Goal: Task Accomplishment & Management: Complete application form

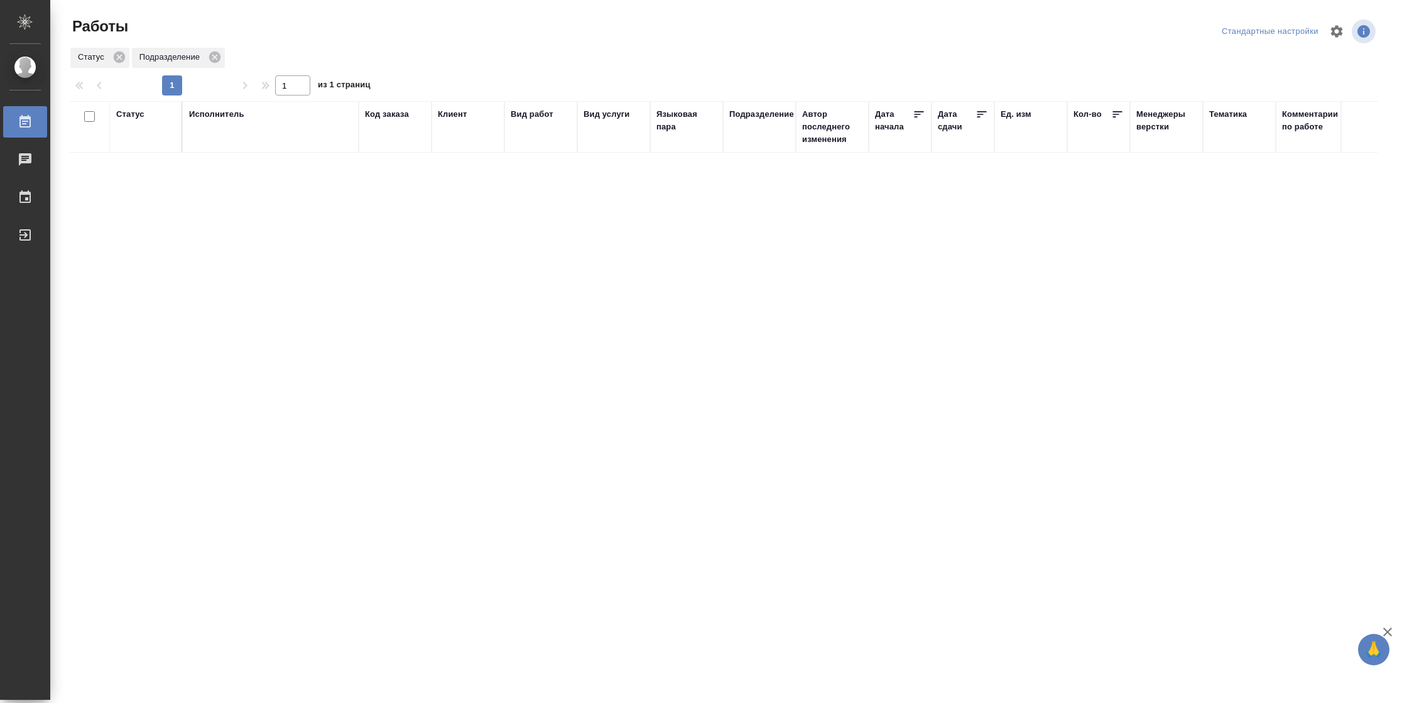
click at [136, 118] on div "Статус" at bounding box center [130, 114] width 28 height 13
click at [149, 169] on div "Подбор Готов к работе" at bounding box center [134, 151] width 36 height 49
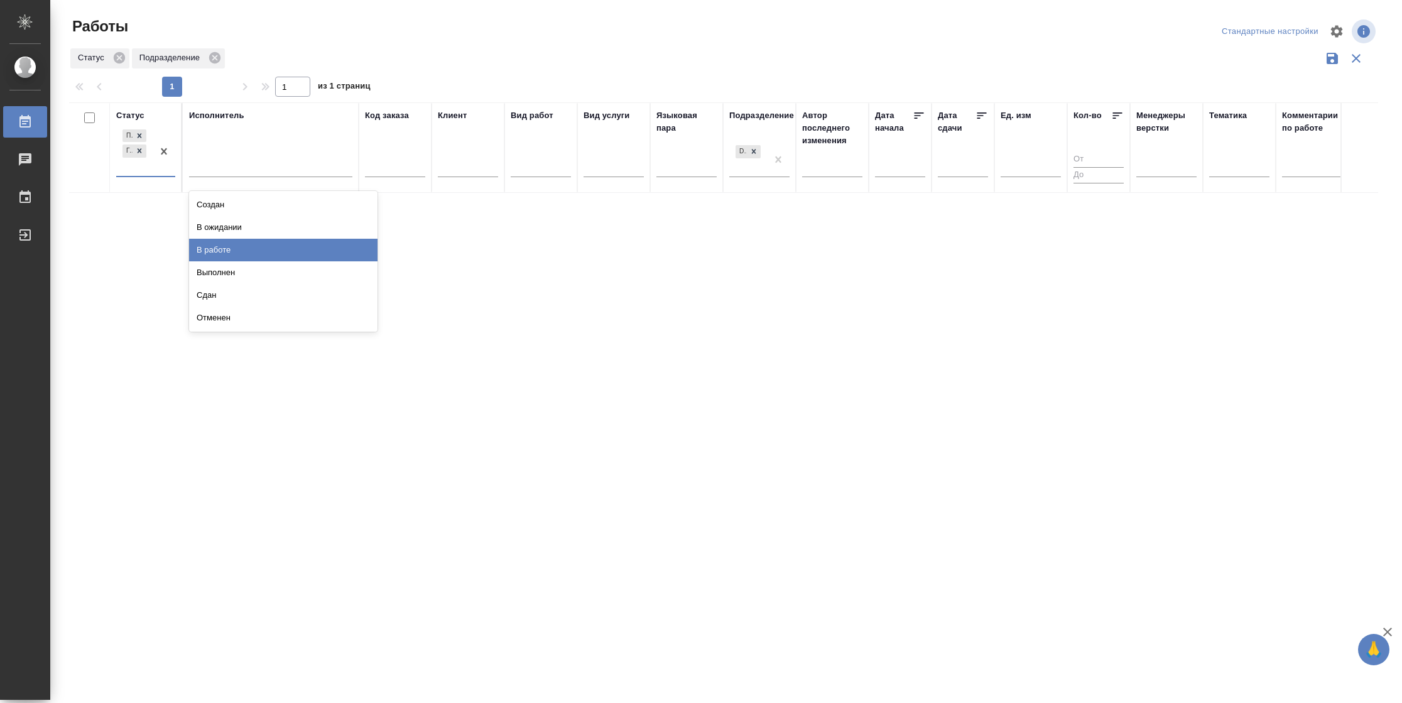
click at [224, 250] on div "В работе" at bounding box center [283, 250] width 188 height 23
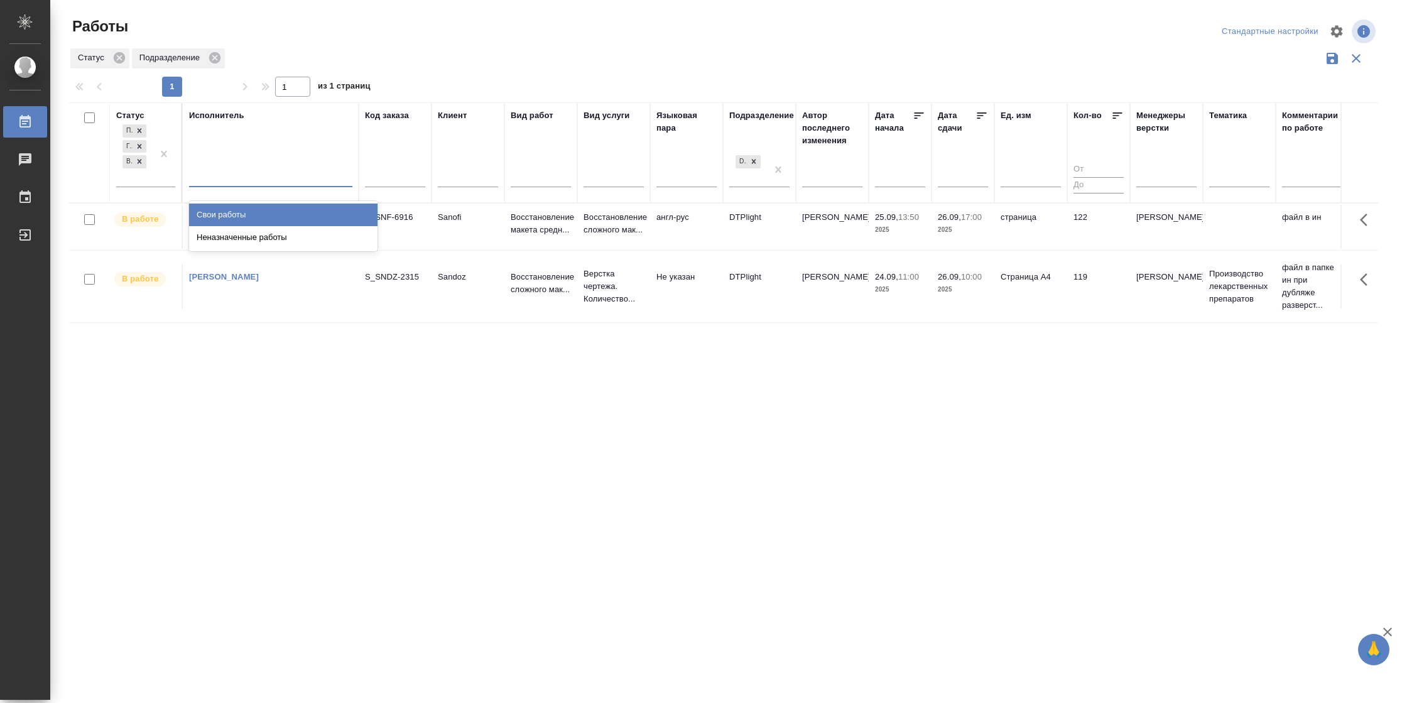
click at [239, 165] on div at bounding box center [270, 174] width 163 height 18
click at [236, 212] on div "Свои работы" at bounding box center [283, 215] width 188 height 23
click at [976, 119] on icon at bounding box center [982, 115] width 13 height 13
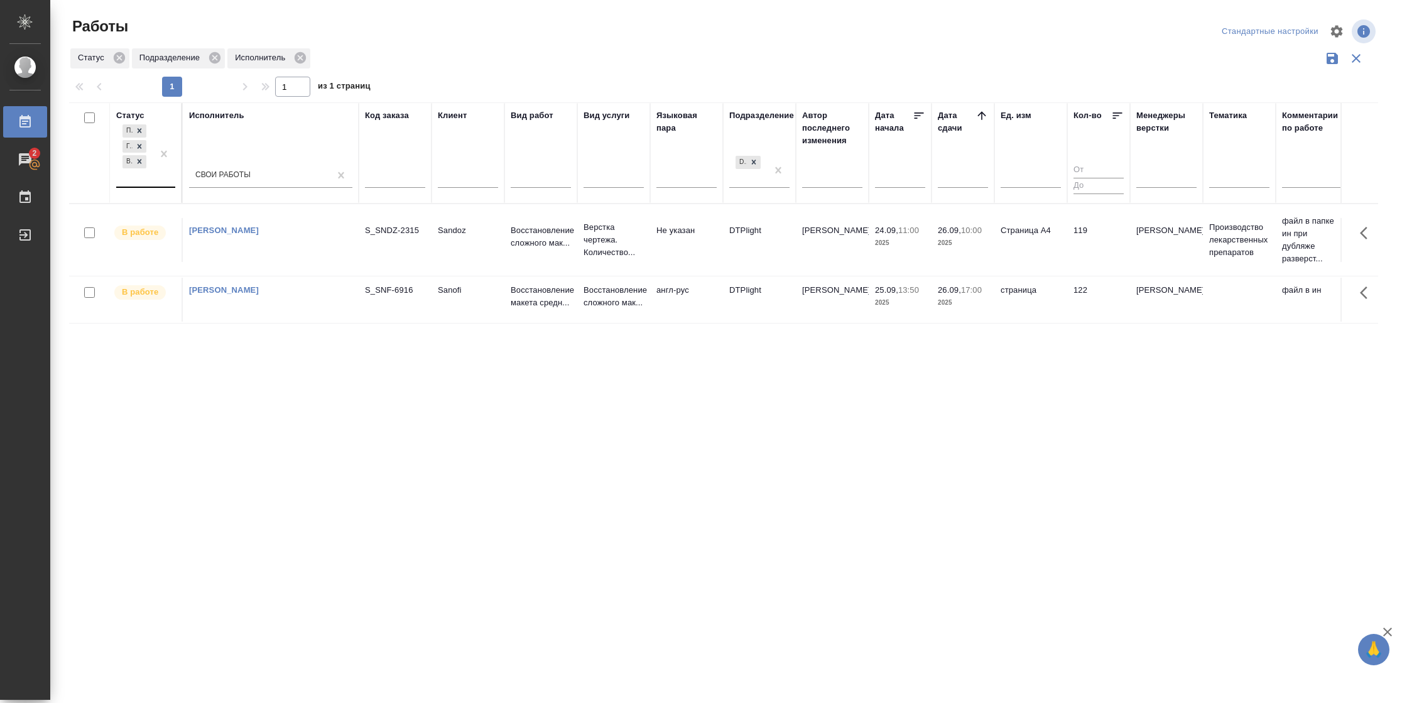
click at [167, 182] on div at bounding box center [164, 154] width 23 height 65
click at [248, 239] on div "В ожидании" at bounding box center [283, 238] width 188 height 23
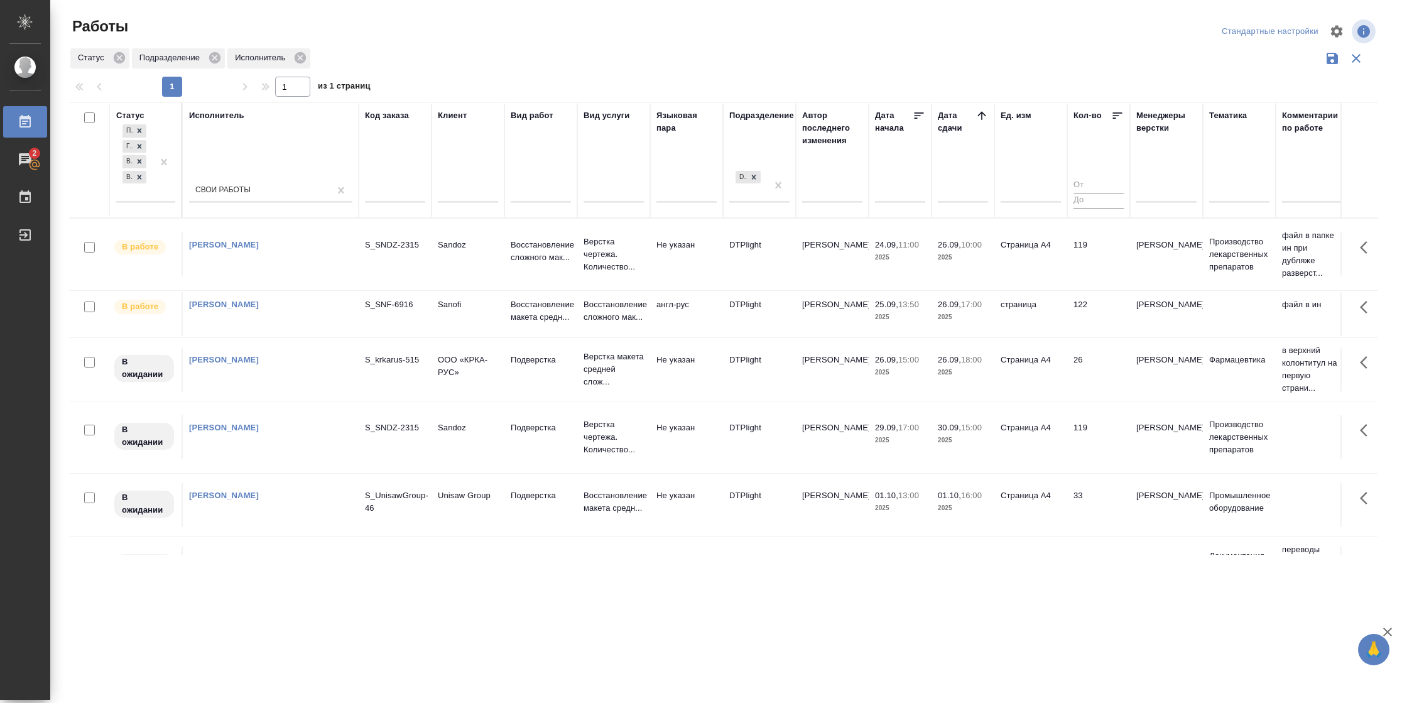
click at [719, 371] on td "Не указан" at bounding box center [686, 369] width 73 height 44
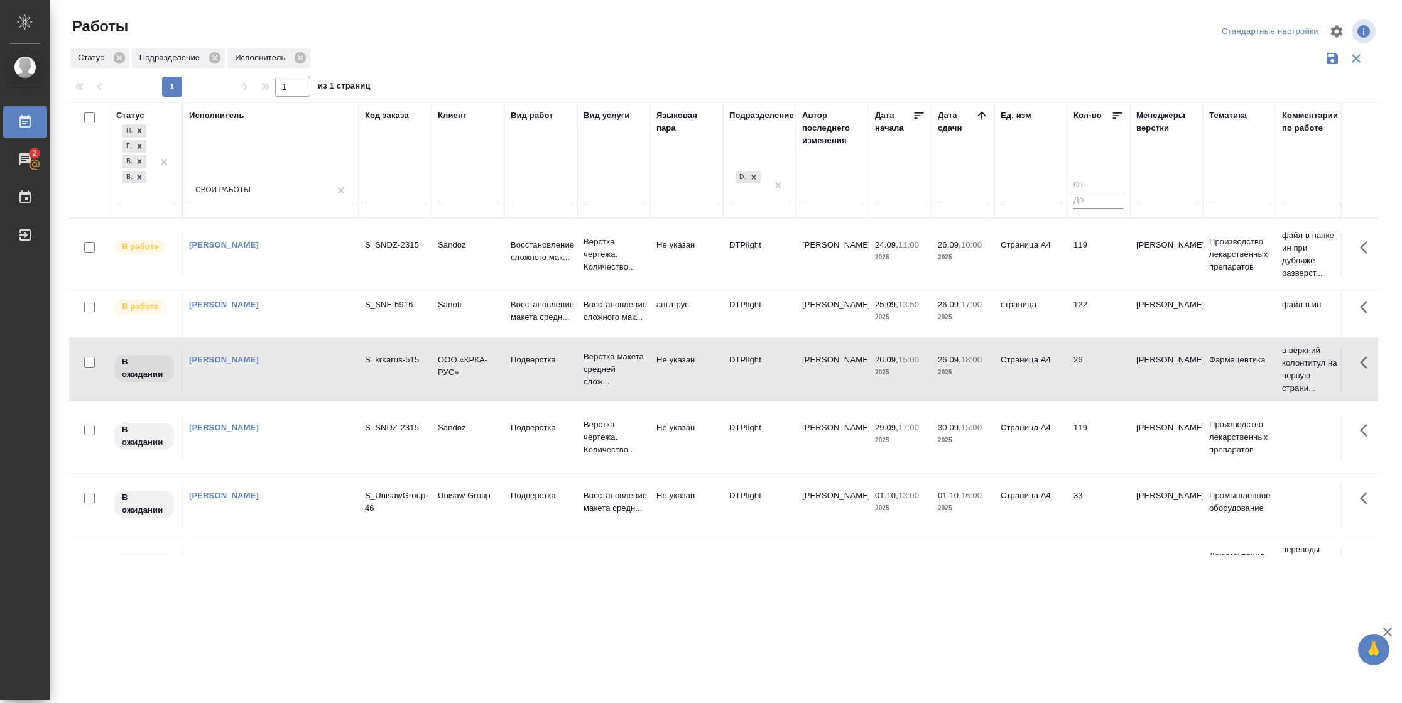
click at [981, 606] on div ".cls-1 fill:#fff; AWATERA Vasilyeva Natalia Работы 2 Чаты График Выйти Работы С…" at bounding box center [701, 351] width 1402 height 703
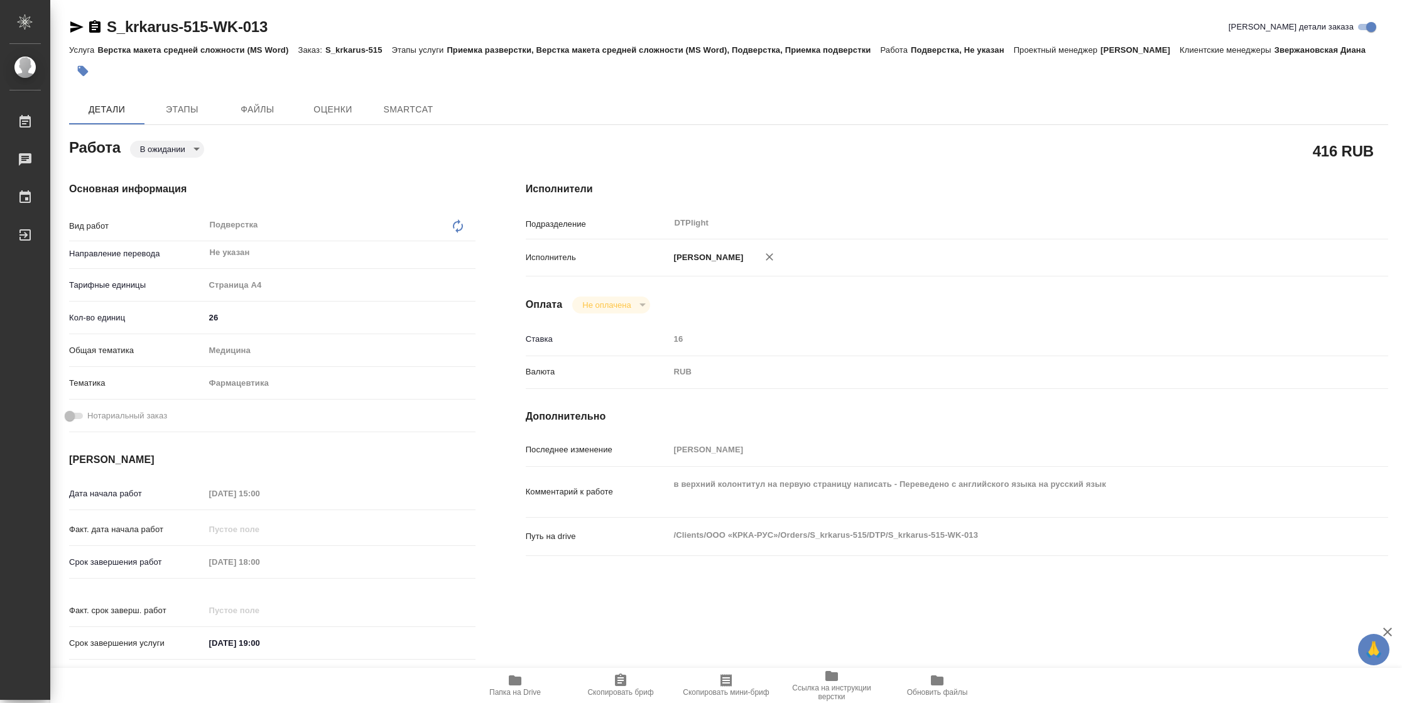
type textarea "x"
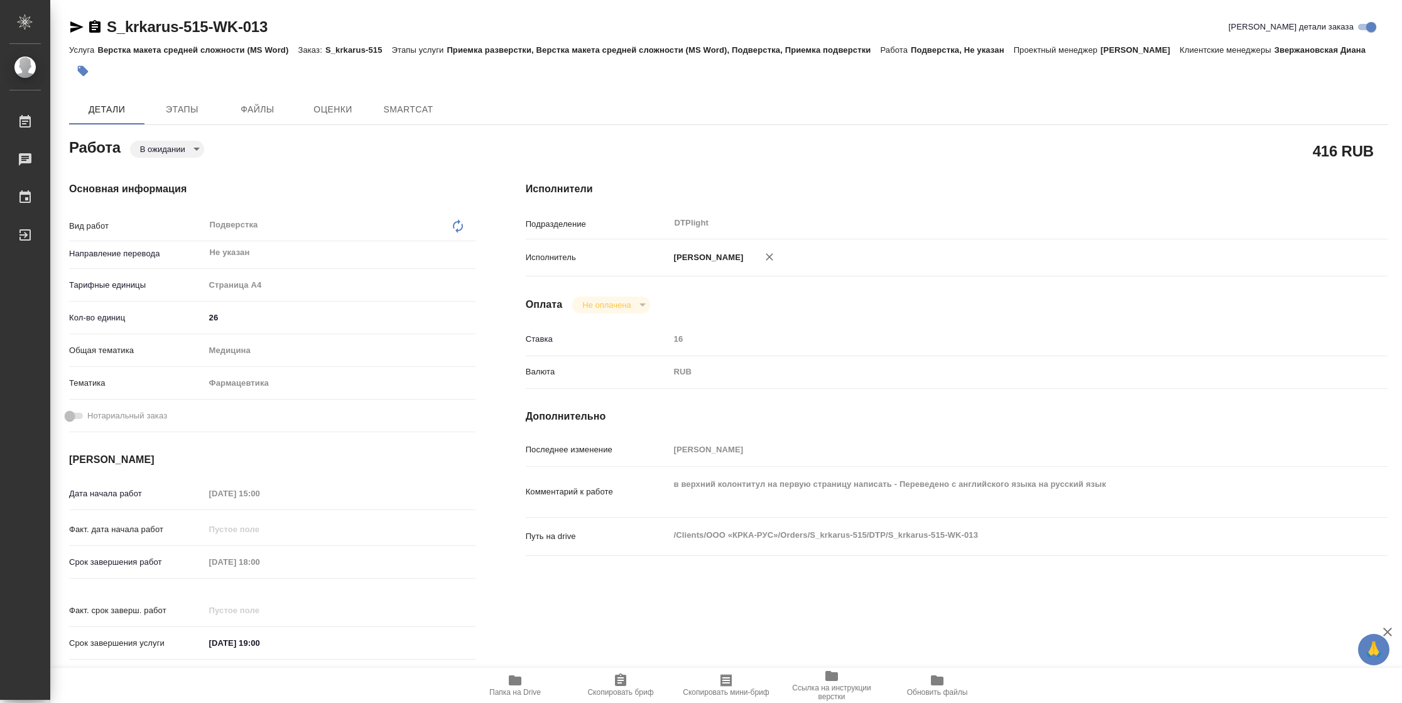
type textarea "x"
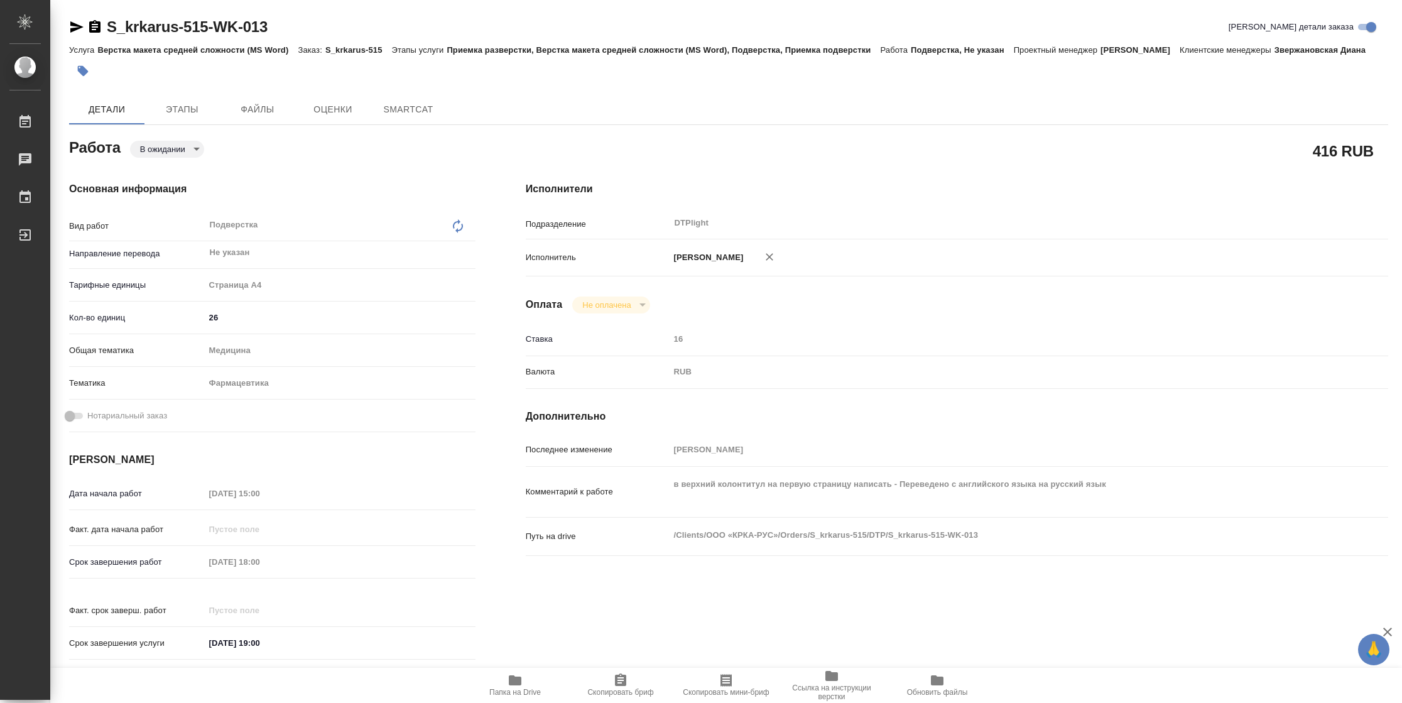
type textarea "x"
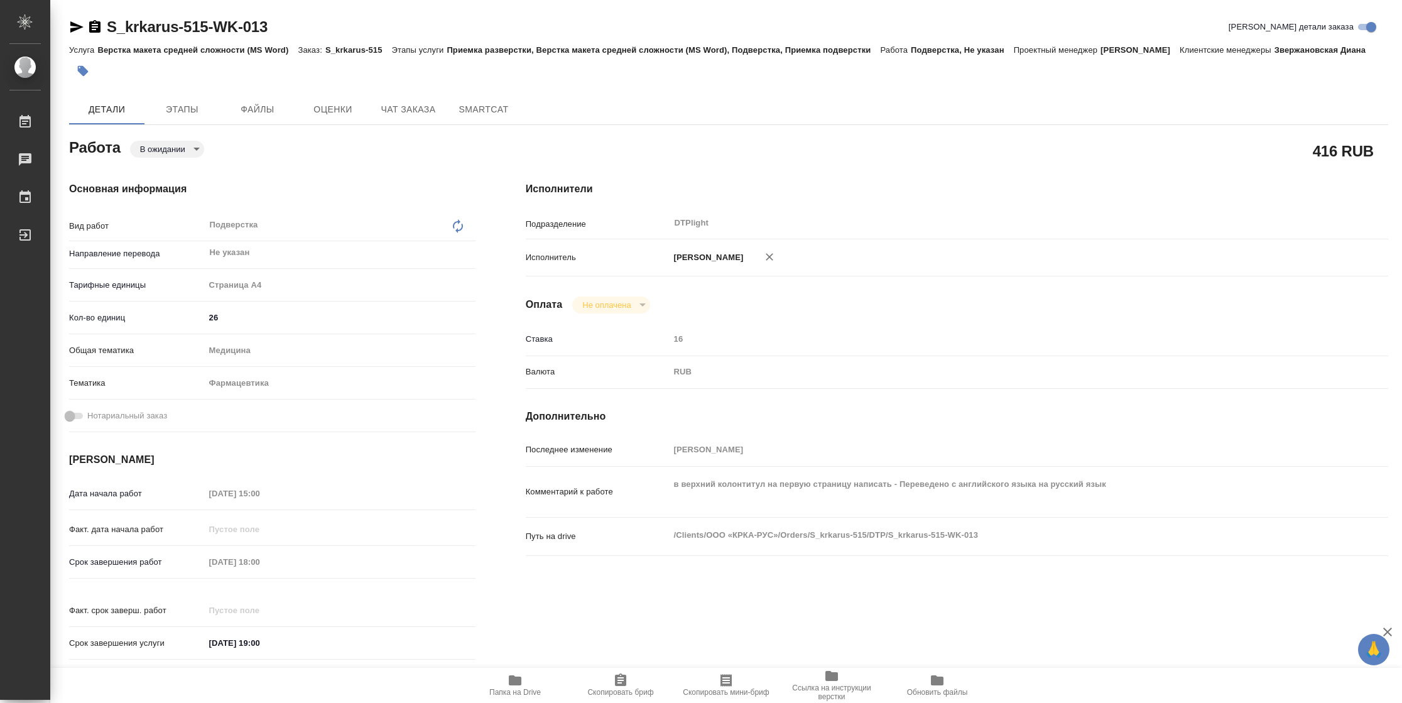
click at [523, 679] on span "Папка на Drive" at bounding box center [515, 685] width 90 height 24
type textarea "x"
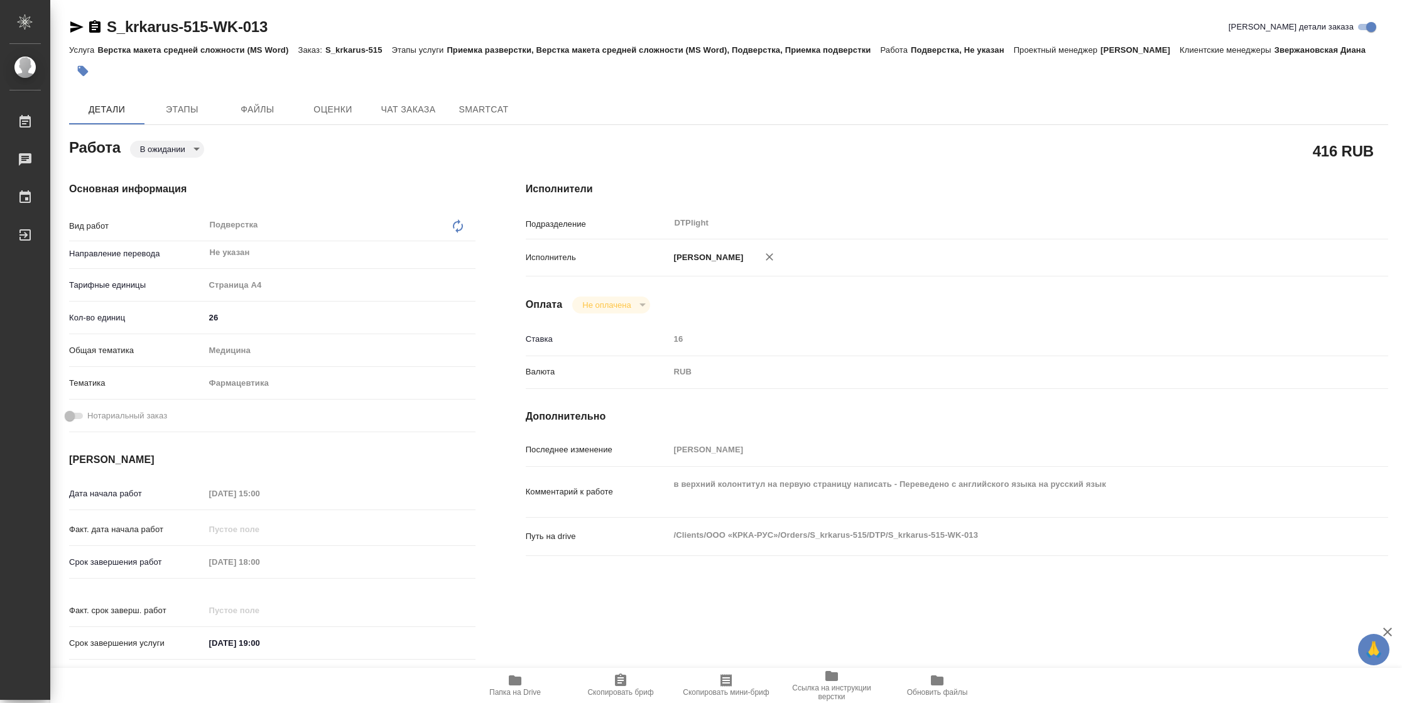
type textarea "x"
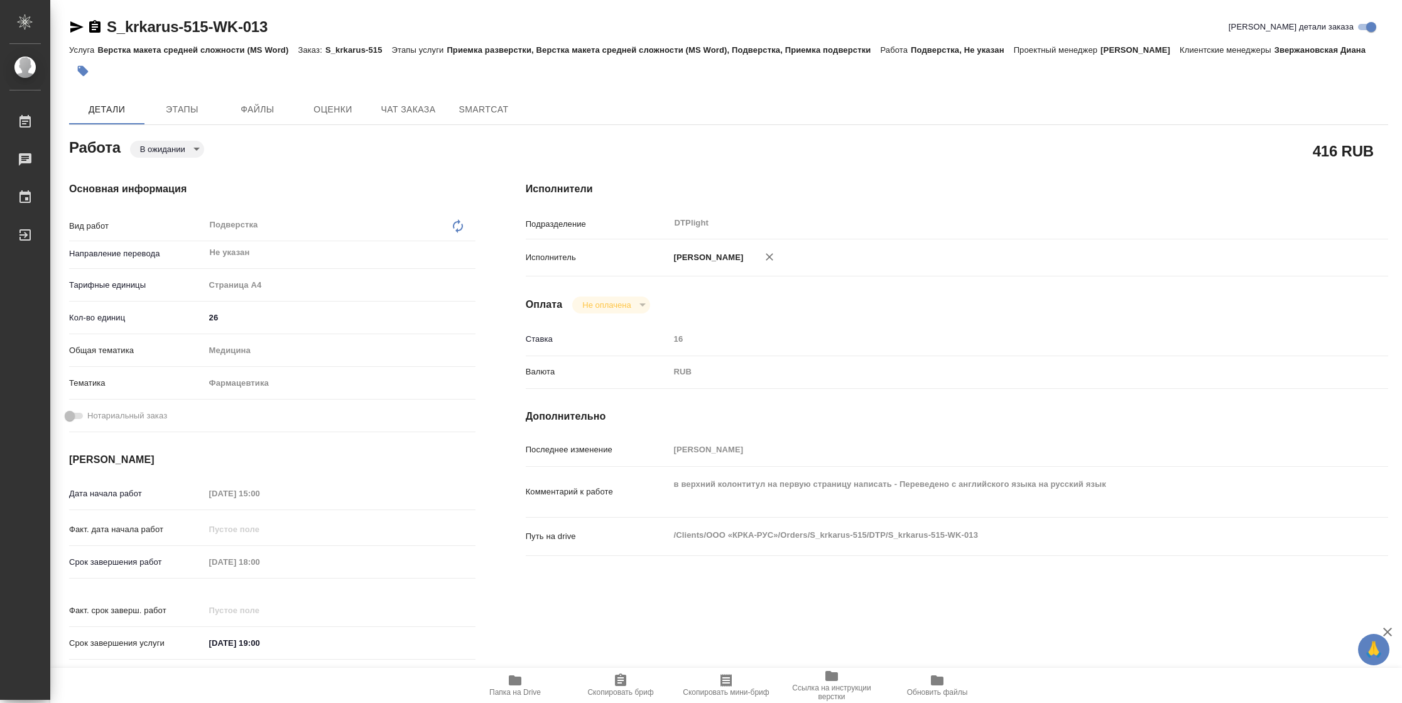
type textarea "x"
